Goal: Information Seeking & Learning: Learn about a topic

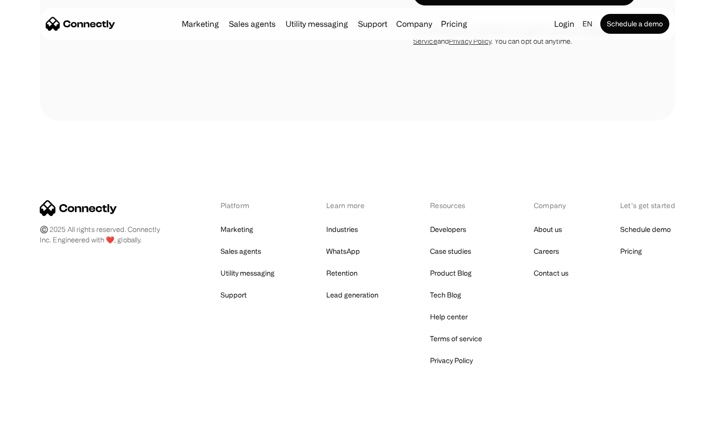
scroll to position [1455, 0]
